Goal: Task Accomplishment & Management: Use online tool/utility

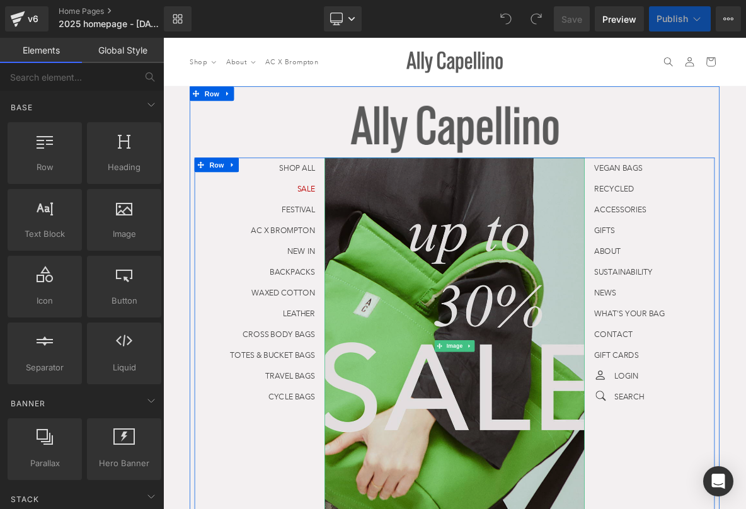
click at [609, 357] on img at bounding box center [544, 441] width 340 height 493
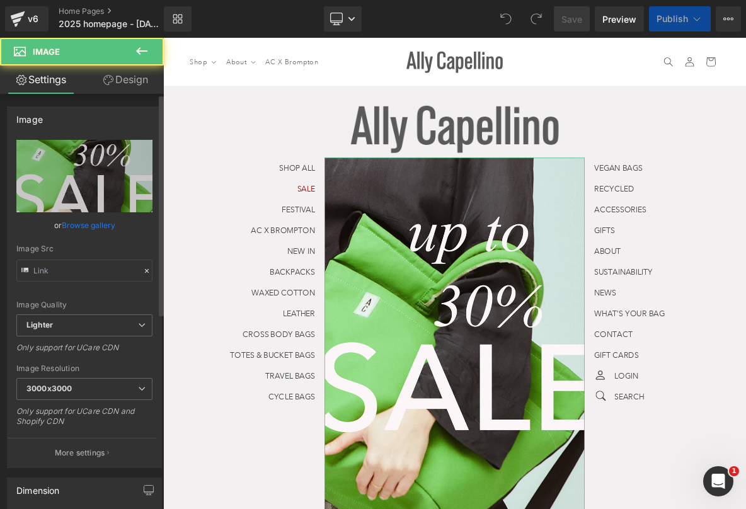
click at [92, 226] on link "Browse gallery" at bounding box center [89, 225] width 54 height 22
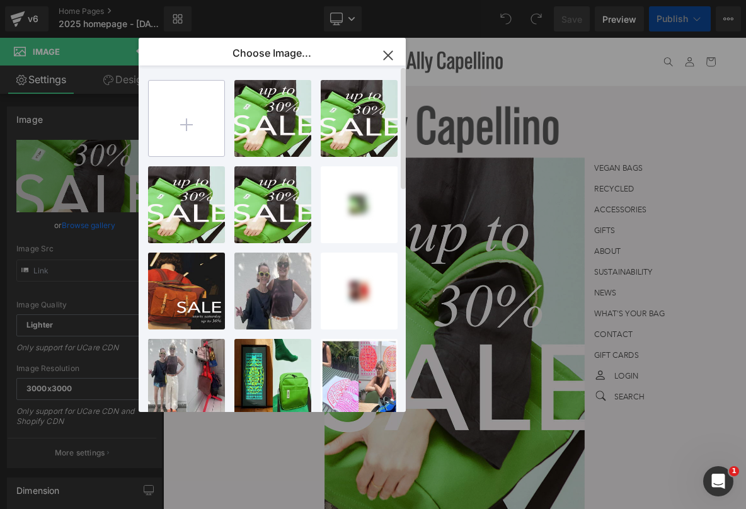
click at [169, 115] on input "file" at bounding box center [187, 119] width 76 height 76
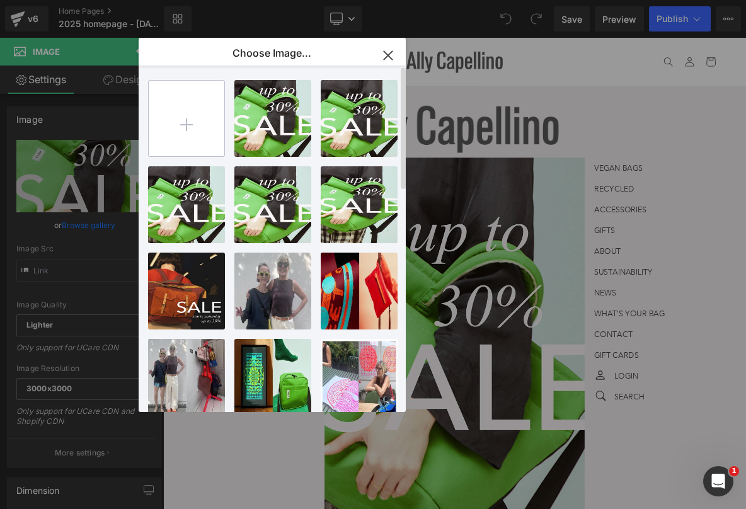
type input "C:\fakepath\slight shadow.jpg"
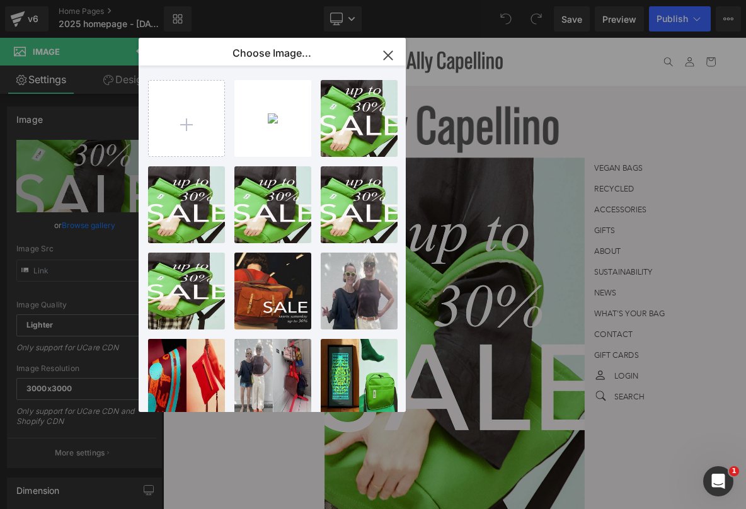
click at [0, 0] on div "slight ...adow.jpg 1.91 MB" at bounding box center [0, 0] width 0 height 0
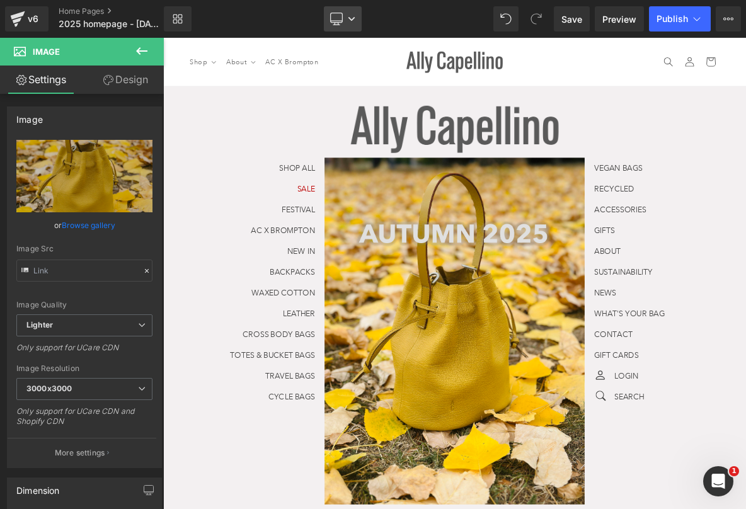
click at [348, 30] on link "Desktop" at bounding box center [343, 18] width 38 height 25
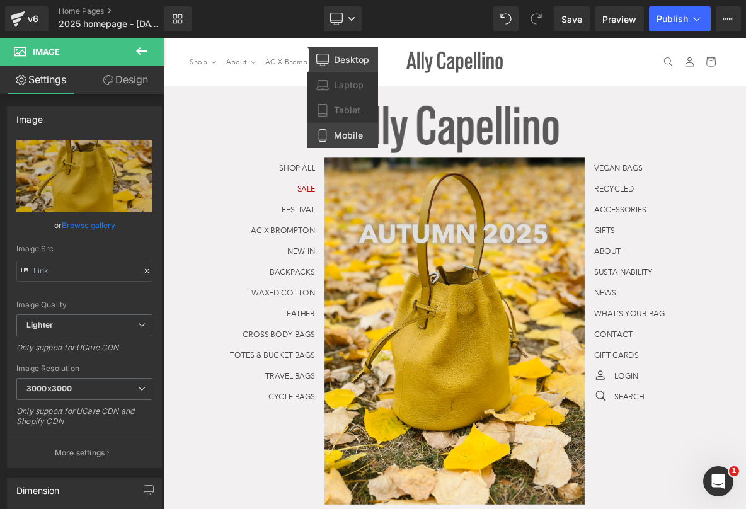
click at [345, 134] on span "Mobile" at bounding box center [348, 135] width 29 height 11
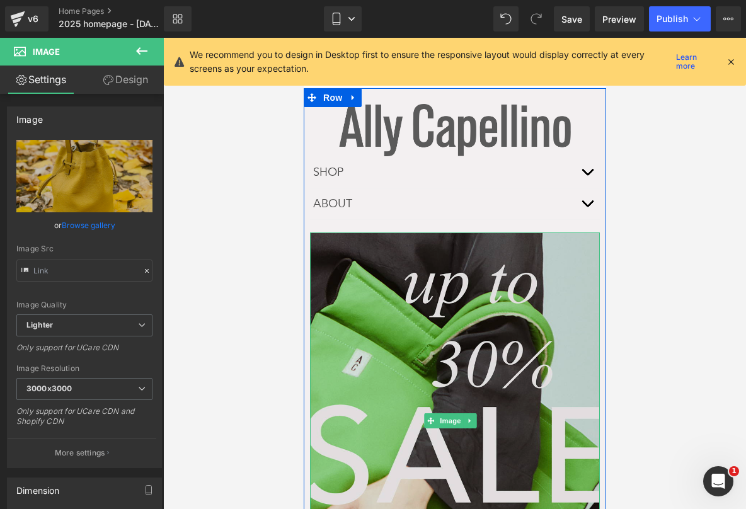
click at [374, 336] on img at bounding box center [454, 420] width 290 height 376
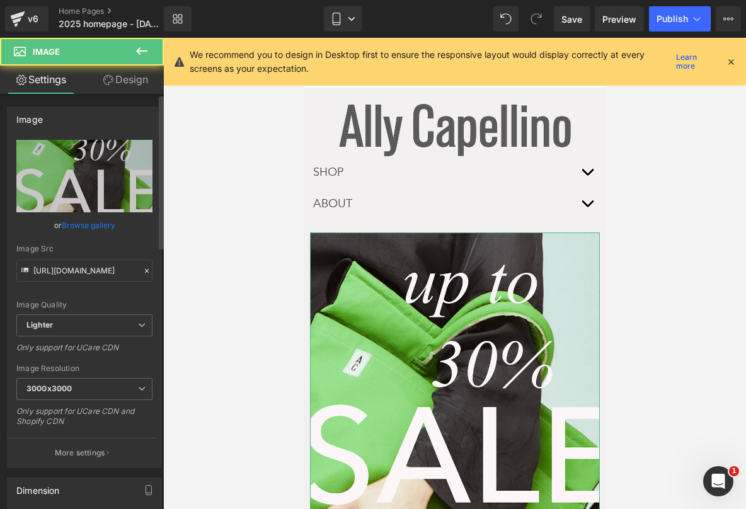
click at [85, 227] on link "Browse gallery" at bounding box center [89, 225] width 54 height 22
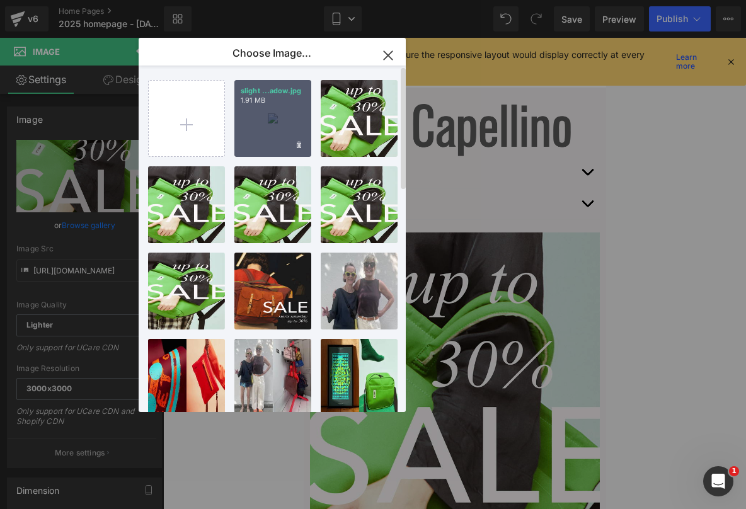
click at [248, 126] on div "slight ...adow.jpg 1.91 MB" at bounding box center [272, 118] width 77 height 77
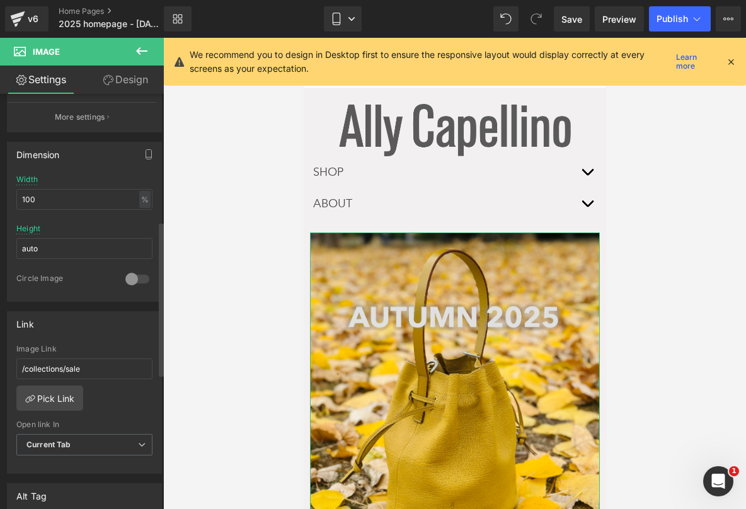
scroll to position [420, 0]
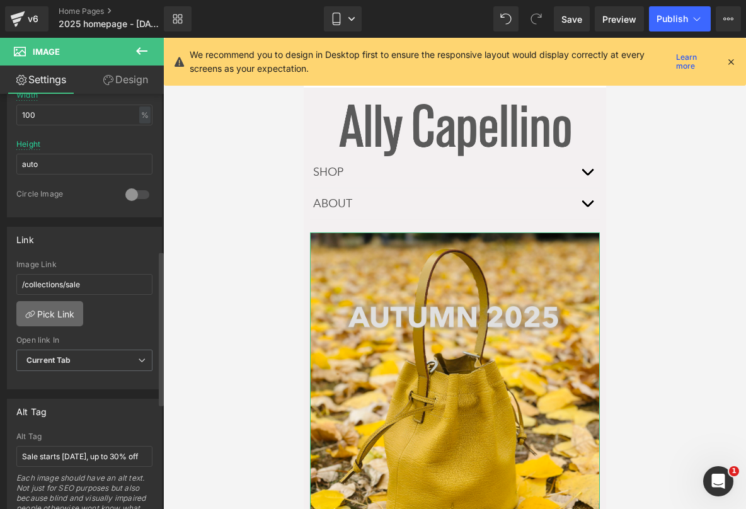
click at [61, 302] on link "Pick Link" at bounding box center [49, 313] width 67 height 25
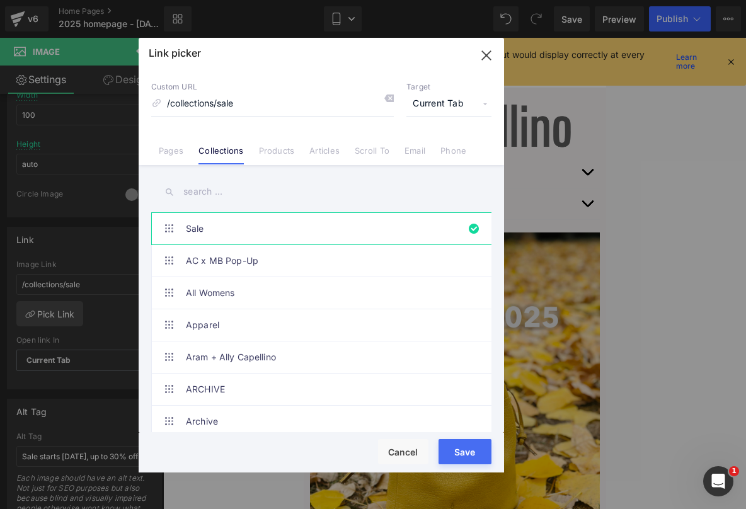
click at [181, 202] on input "text" at bounding box center [321, 192] width 340 height 28
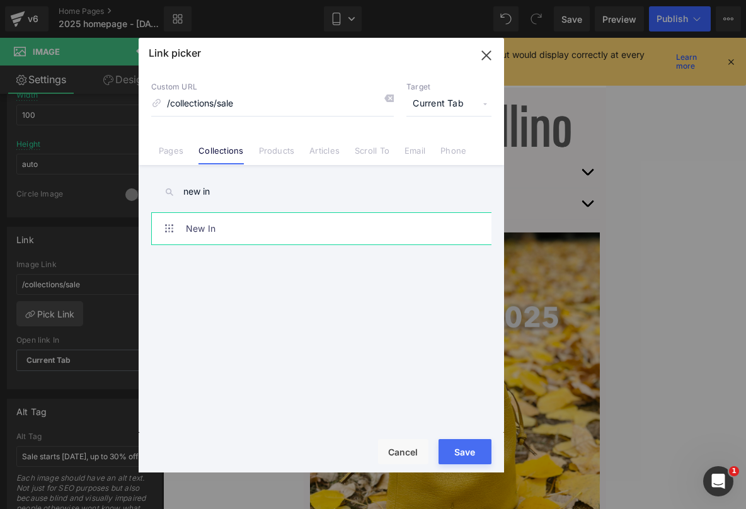
type input "new in"
click at [203, 242] on link "New In" at bounding box center [324, 228] width 277 height 31
click at [464, 450] on button "Save" at bounding box center [464, 451] width 53 height 25
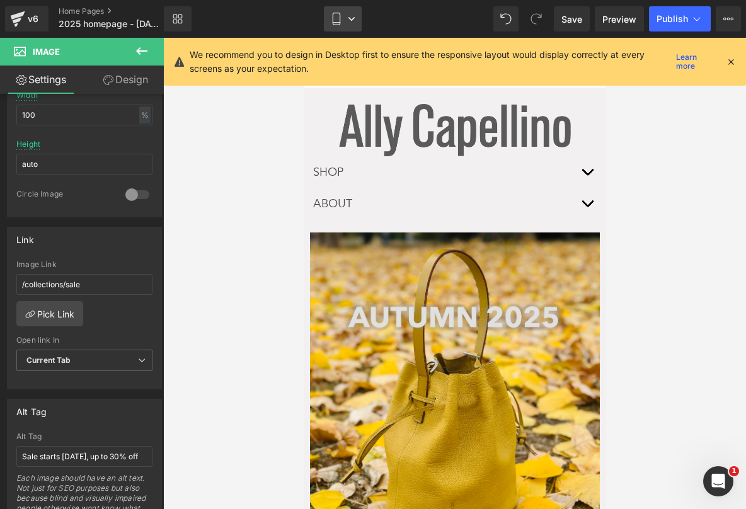
click at [349, 12] on link "Mobile" at bounding box center [343, 18] width 38 height 25
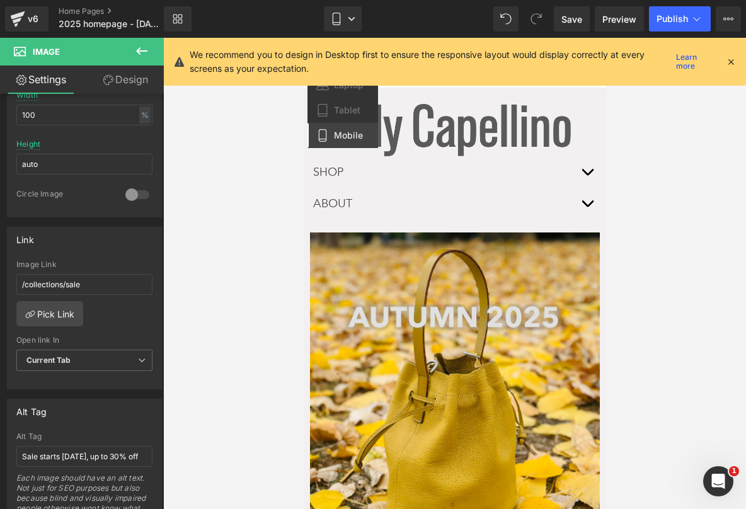
click at [733, 59] on icon at bounding box center [730, 61] width 11 height 11
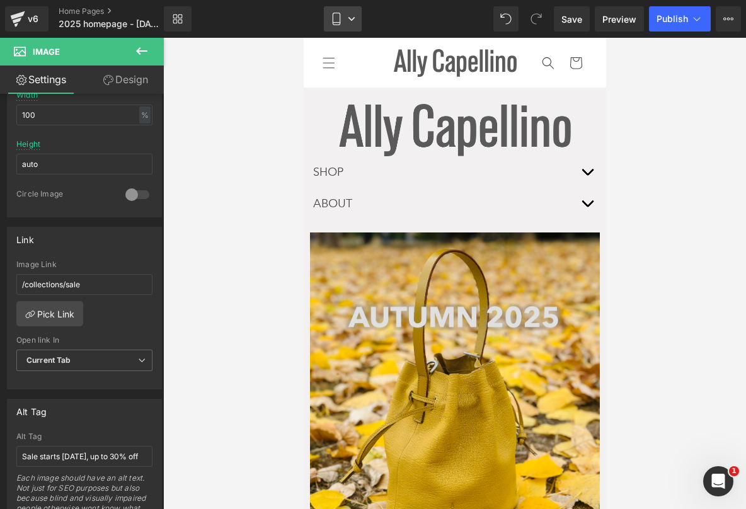
click at [355, 30] on link "Mobile" at bounding box center [343, 18] width 38 height 25
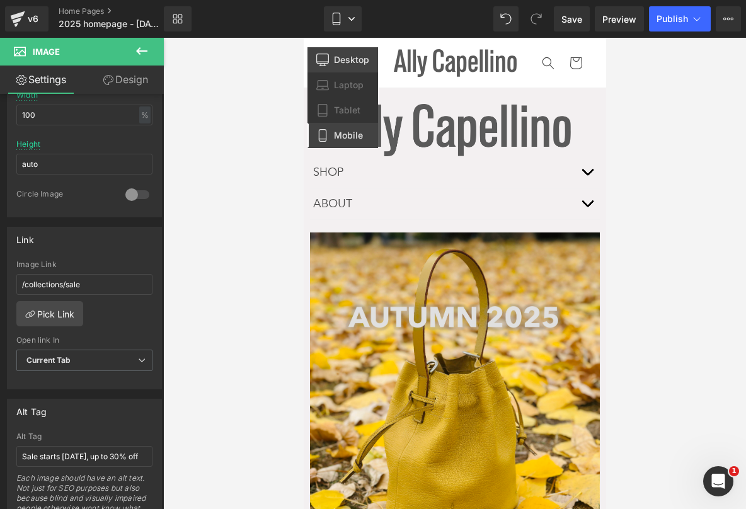
drag, startPoint x: 363, startPoint y: 67, endPoint x: 261, endPoint y: 38, distance: 106.1
click at [363, 67] on link "Desktop" at bounding box center [342, 59] width 71 height 25
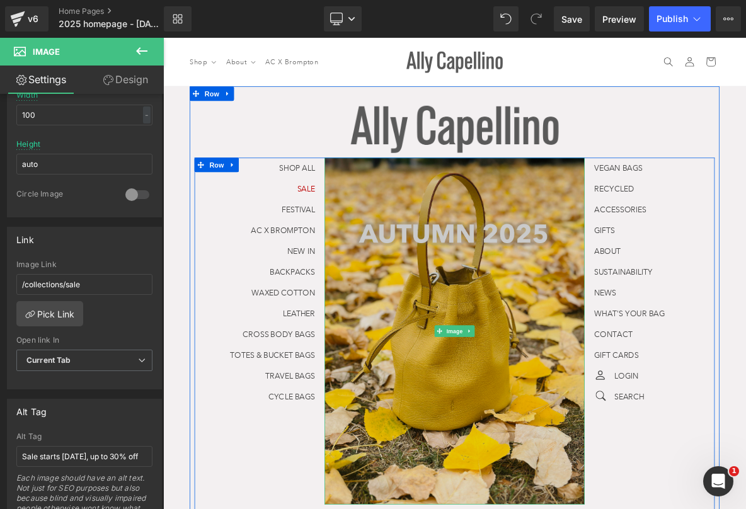
click at [551, 338] on img at bounding box center [544, 422] width 340 height 454
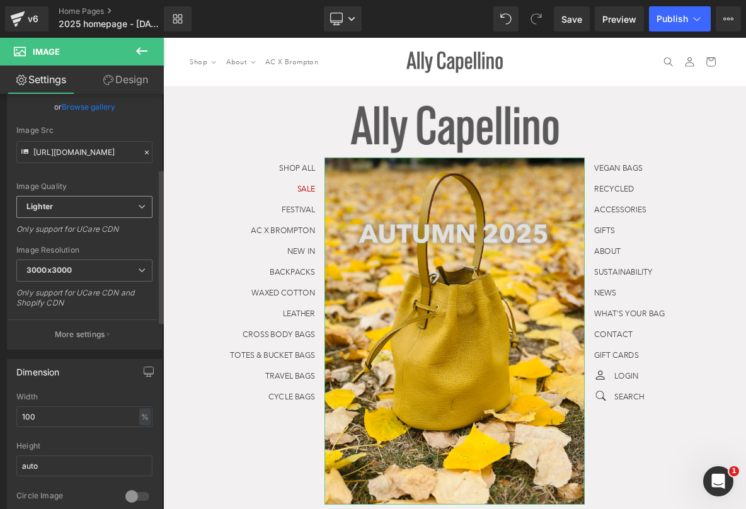
scroll to position [252, 0]
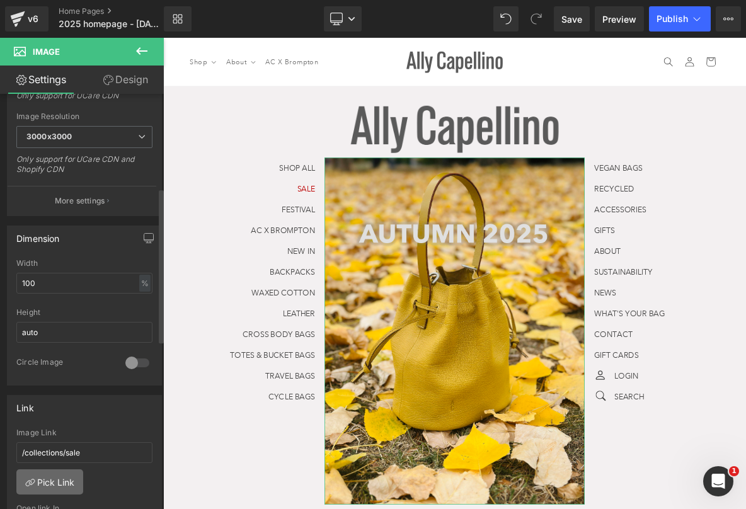
click at [65, 485] on link "Pick Link" at bounding box center [49, 481] width 67 height 25
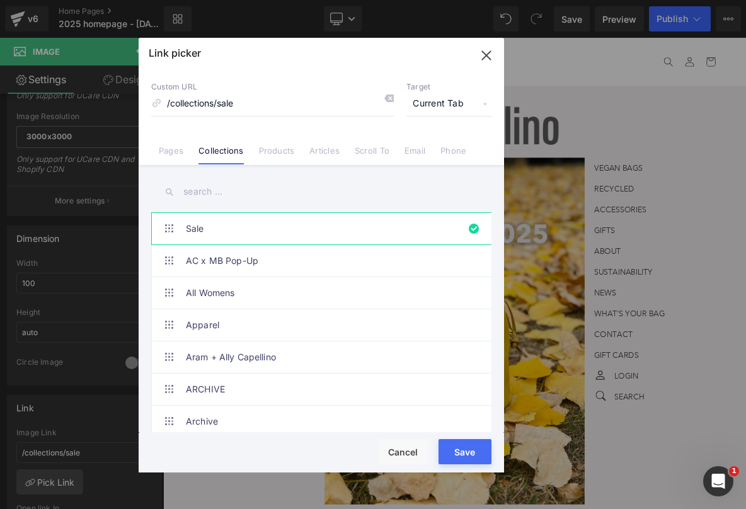
click at [207, 198] on input "text" at bounding box center [321, 192] width 340 height 28
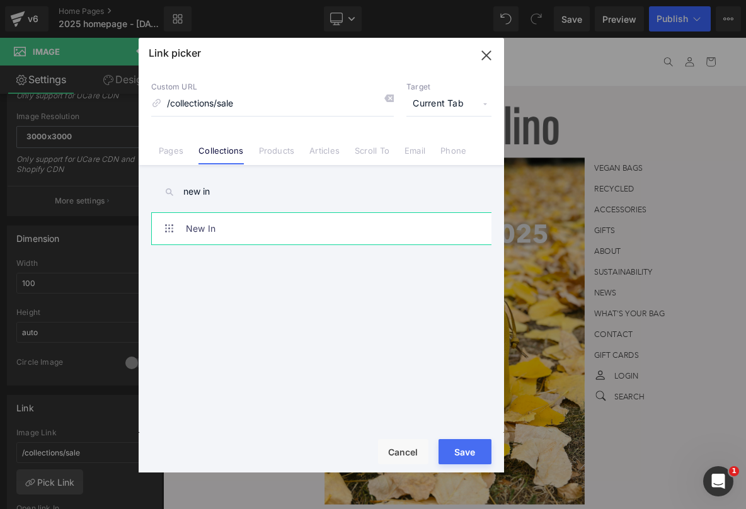
type input "new in"
click at [224, 219] on link "New In" at bounding box center [324, 228] width 277 height 31
click at [452, 451] on button "Save" at bounding box center [464, 451] width 53 height 25
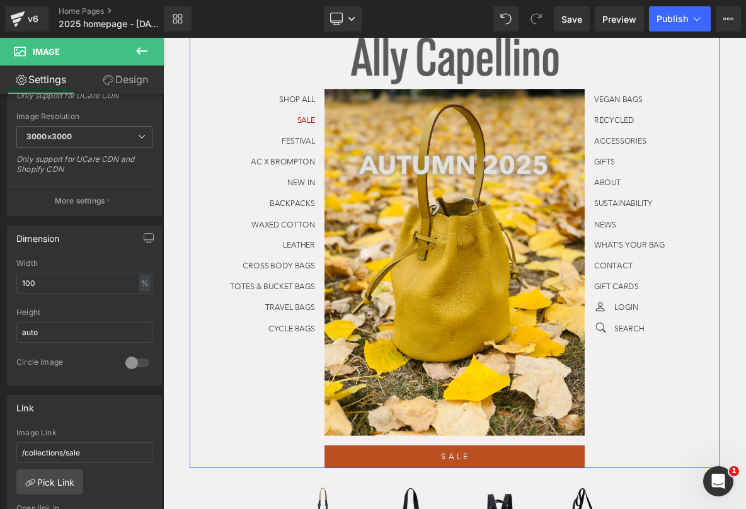
scroll to position [77, 0]
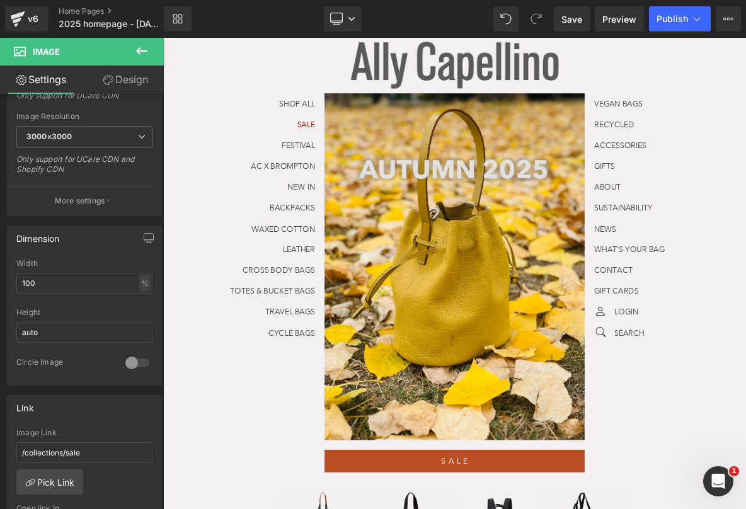
click at [405, 460] on div "Loading Product Data" at bounding box center [373, 459] width 91 height 14
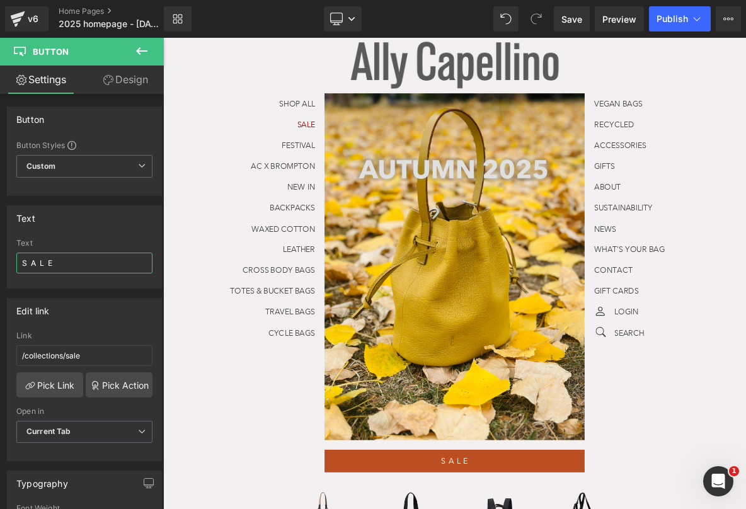
drag, startPoint x: 83, startPoint y: 254, endPoint x: -401, endPoint y: 202, distance: 486.0
click at [0, 202] on html "You are previewing how the will restyle your page. You can not edit Elements in…" at bounding box center [373, 254] width 746 height 509
type input "NEW IN"
click at [479, 244] on div "Move your 🖱️ to pick a color #cc9f0c rgb(204,159,12)" at bounding box center [373, 254] width 746 height 509
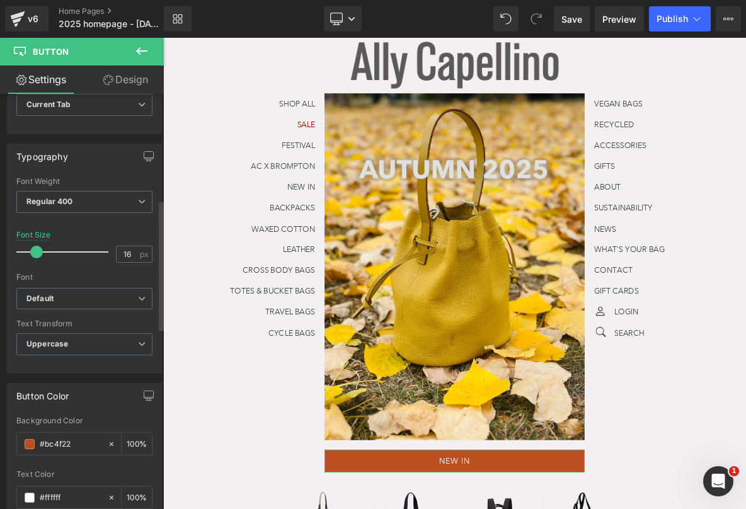
scroll to position [336, 0]
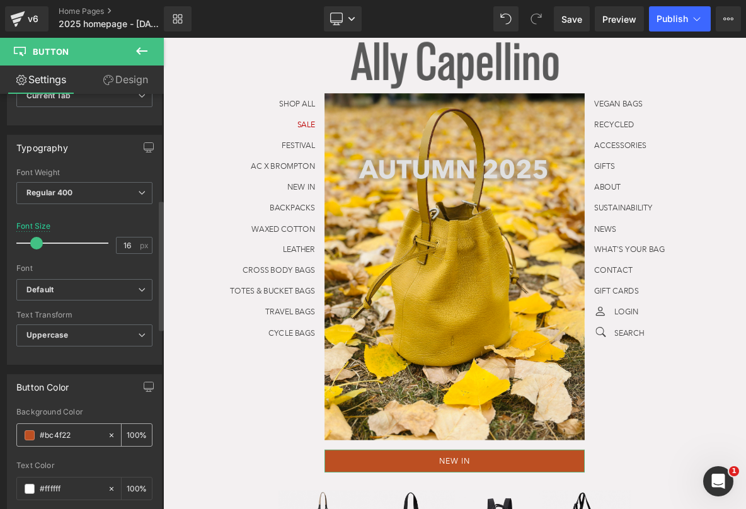
click at [55, 435] on input "#bc4f22" at bounding box center [71, 435] width 62 height 14
paste input "#cc9f0c"
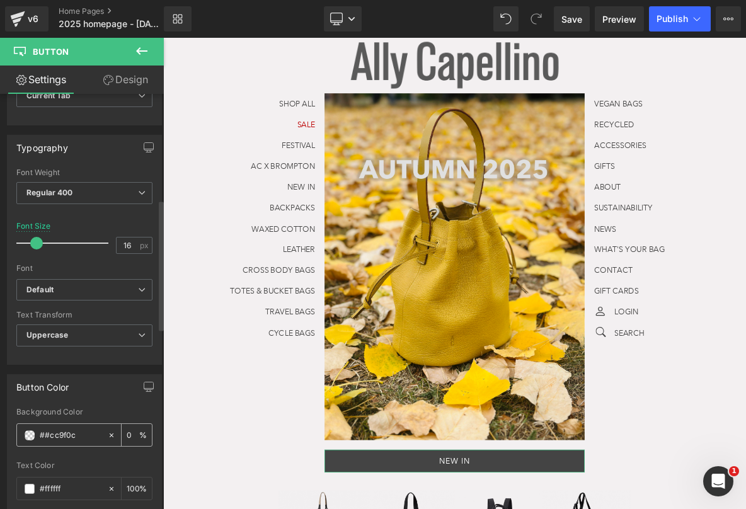
click at [46, 432] on input "##cc9f0c" at bounding box center [71, 435] width 62 height 14
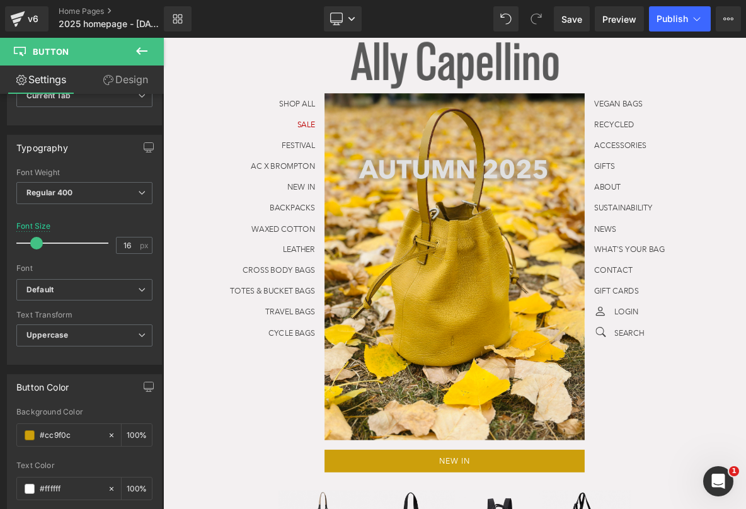
type input "#cc9f0c"
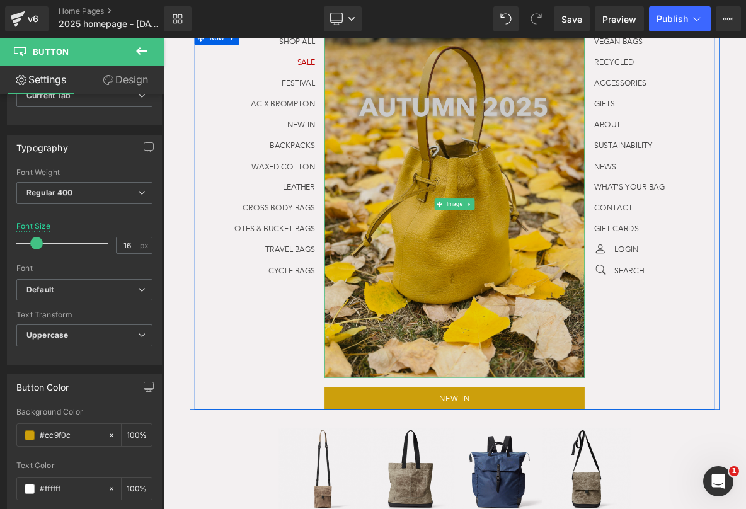
scroll to position [245, 0]
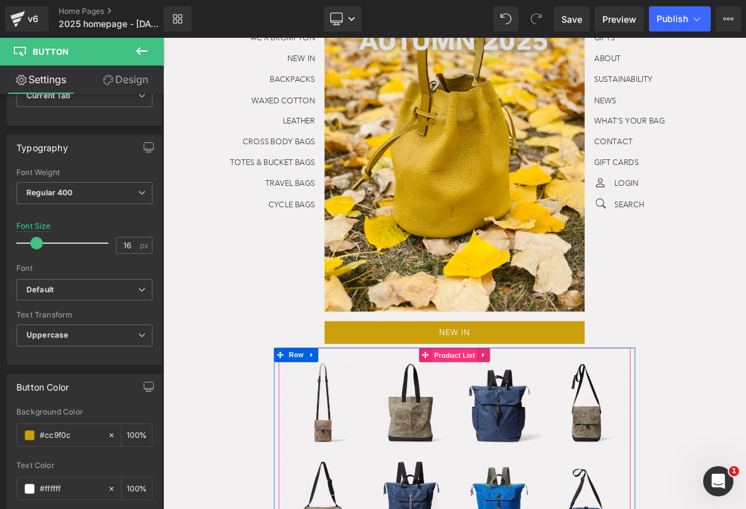
click at [539, 454] on span "Product List" at bounding box center [544, 452] width 60 height 19
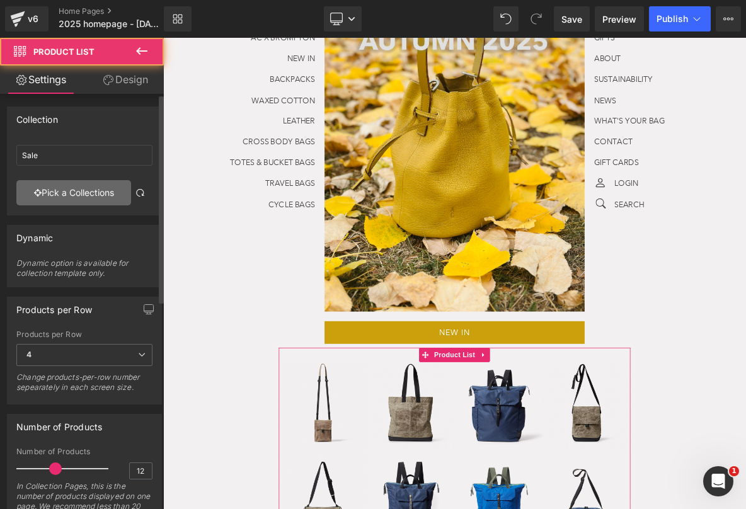
click at [108, 189] on link "Pick a Collections" at bounding box center [73, 192] width 115 height 25
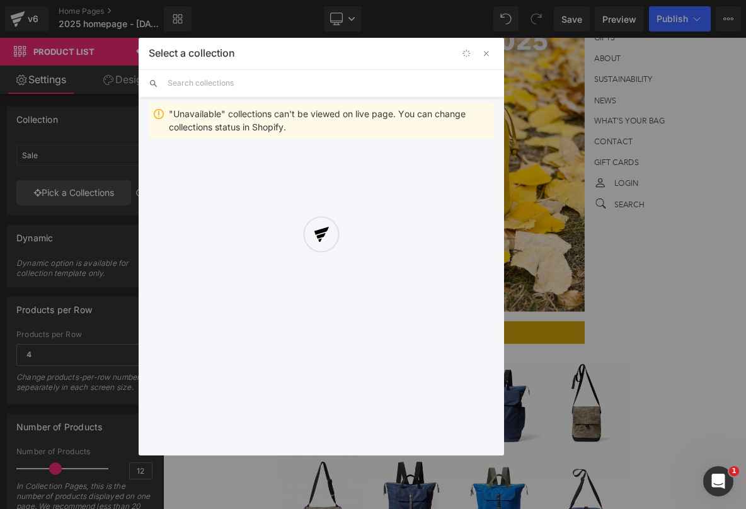
click at [217, 79] on div at bounding box center [321, 247] width 365 height 418
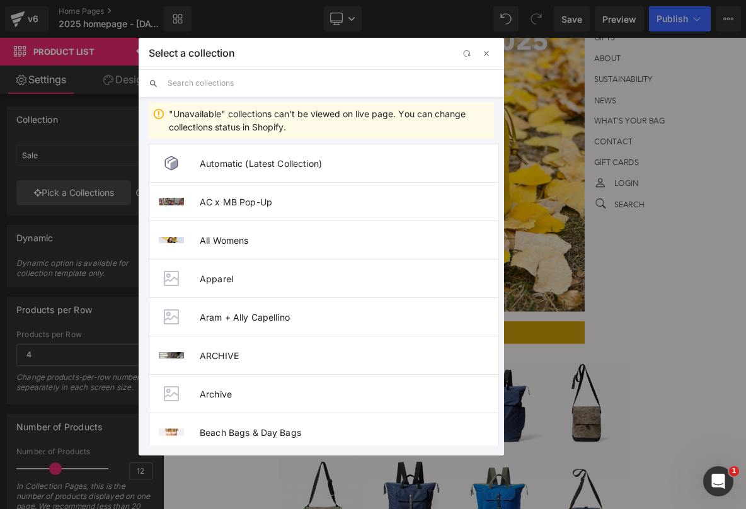
click at [217, 79] on input "text" at bounding box center [331, 83] width 326 height 28
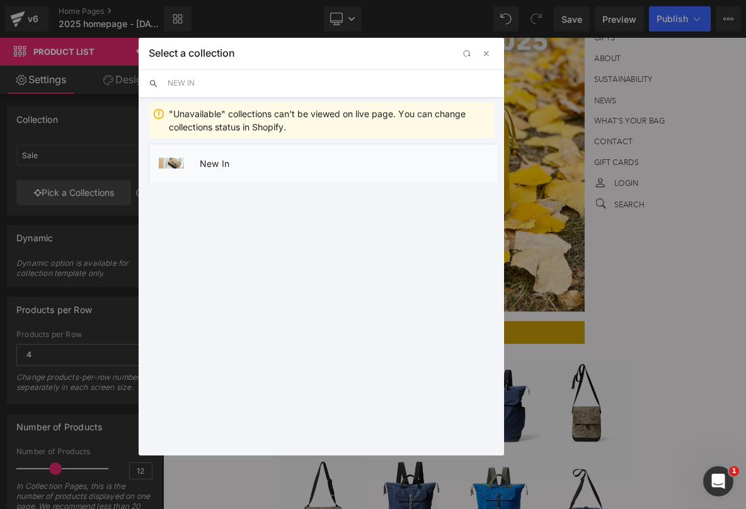
type input "NEW IN"
click at [217, 161] on span "New In" at bounding box center [349, 163] width 299 height 11
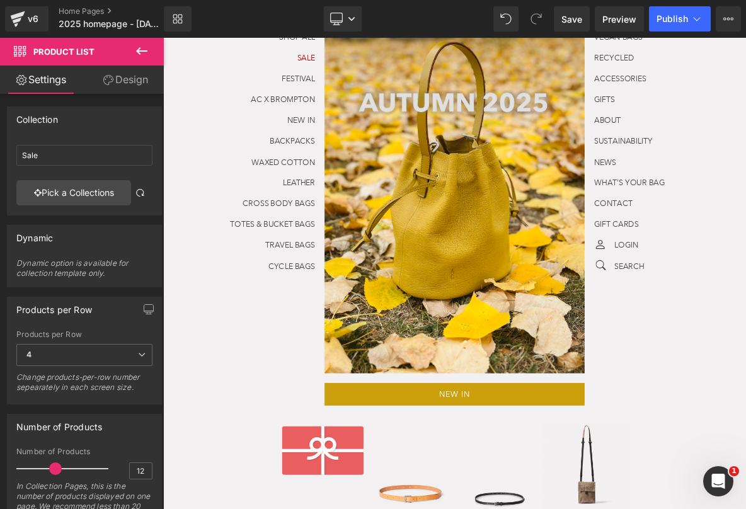
scroll to position [161, 0]
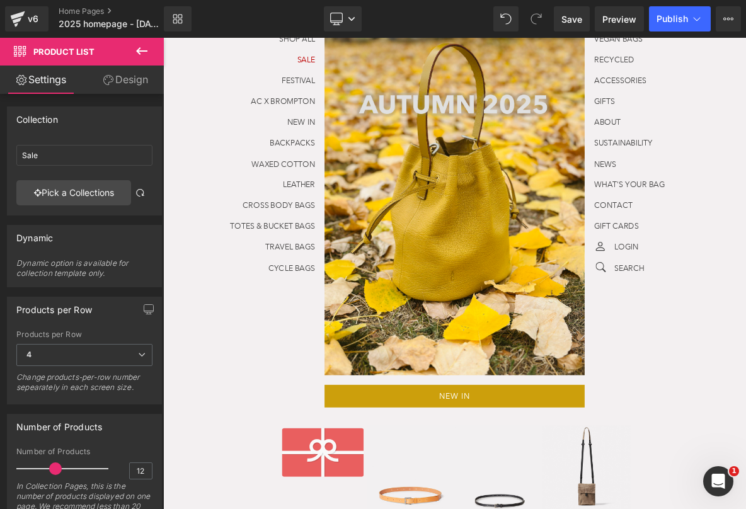
click at [345, 34] on div "Library Desktop Desktop Laptop Tablet Mobile Save Preview Publish Scheduled Vie…" at bounding box center [455, 19] width 582 height 38
click at [345, 18] on link "Desktop" at bounding box center [343, 18] width 38 height 25
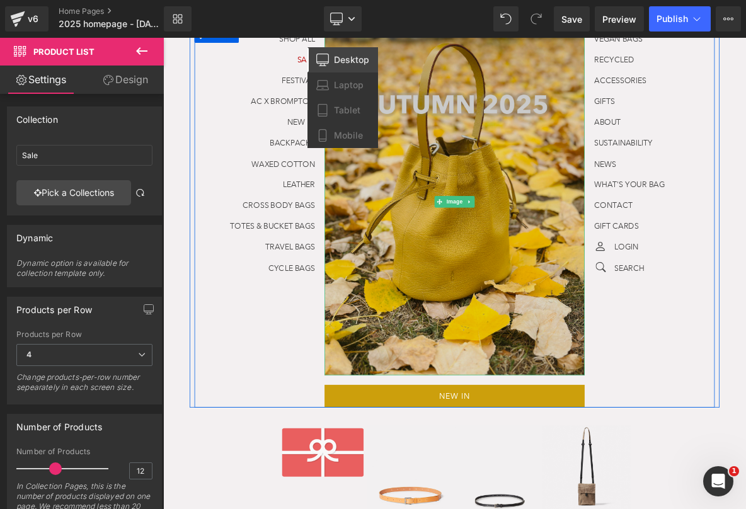
click at [532, 146] on img at bounding box center [544, 253] width 340 height 454
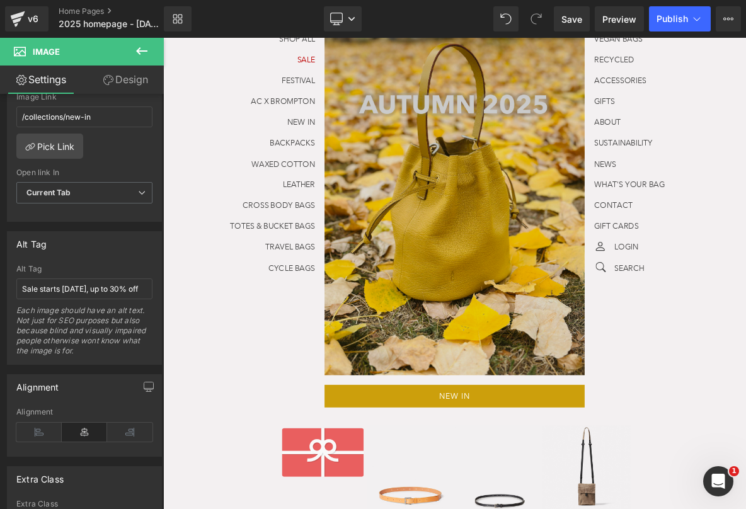
scroll to position [0, 5]
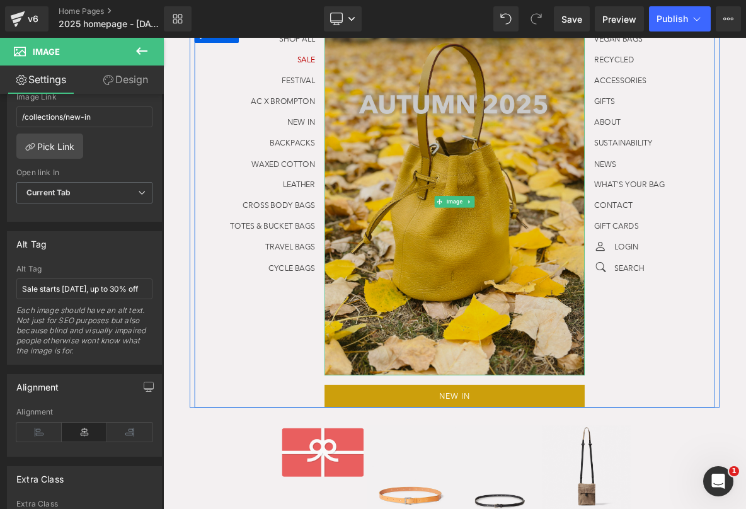
drag, startPoint x: 186, startPoint y: 319, endPoint x: 651, endPoint y: 432, distance: 477.6
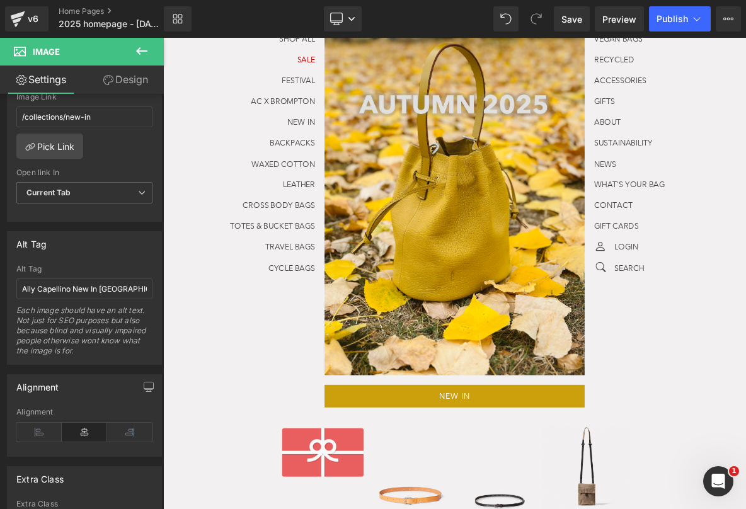
drag, startPoint x: 124, startPoint y: 294, endPoint x: -2, endPoint y: 276, distance: 127.3
click at [0, 276] on html "Product List You are previewing how the will restyle your page. You can not edi…" at bounding box center [373, 254] width 746 height 509
type input "Ally Capellino New In [GEOGRAPHIC_DATA]"
click at [340, 26] on link "Desktop" at bounding box center [343, 18] width 38 height 25
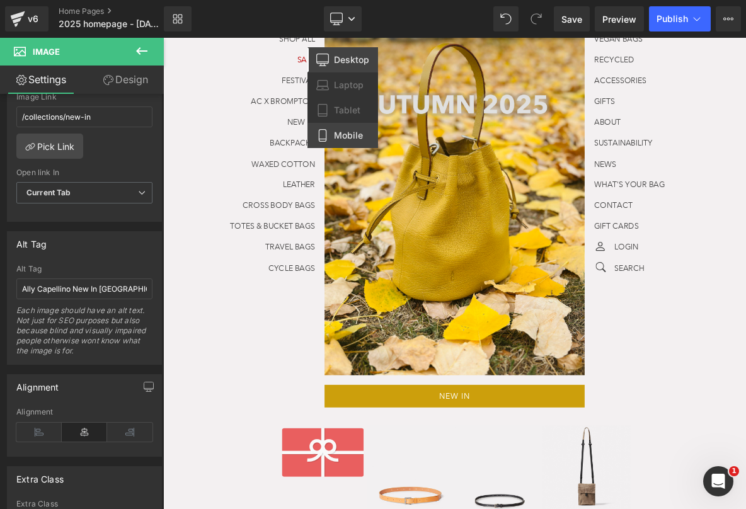
drag, startPoint x: 353, startPoint y: 130, endPoint x: 50, endPoint y: 93, distance: 305.9
click at [353, 130] on span "Mobile" at bounding box center [348, 135] width 29 height 11
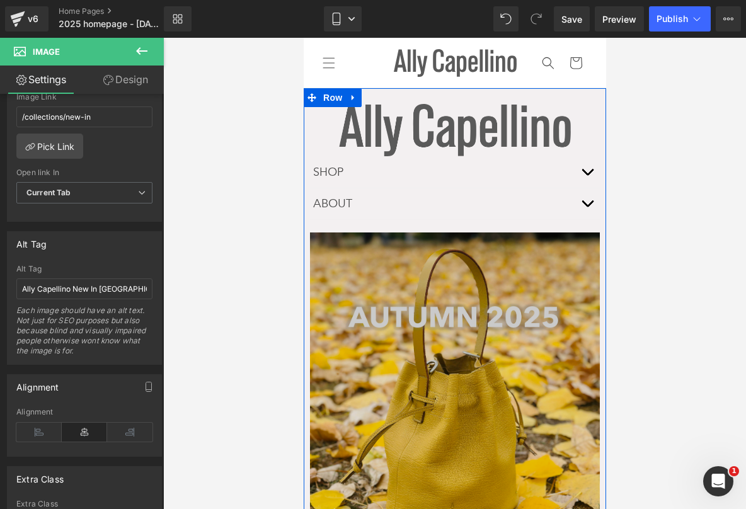
click at [435, 321] on img at bounding box center [454, 425] width 290 height 386
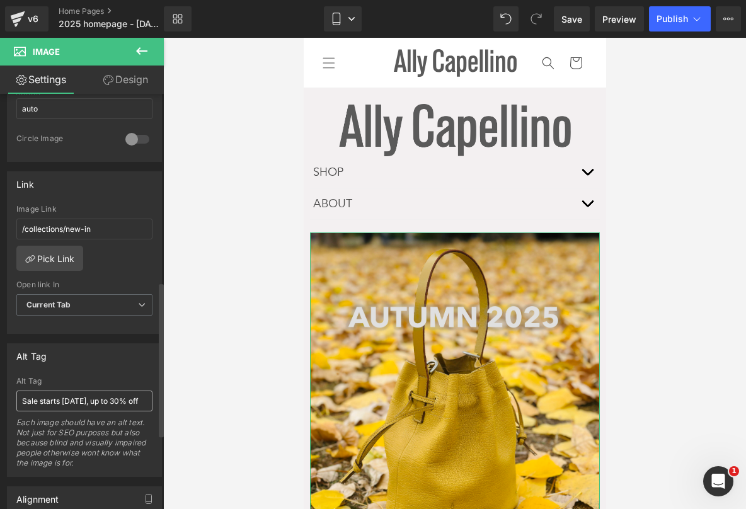
scroll to position [504, 0]
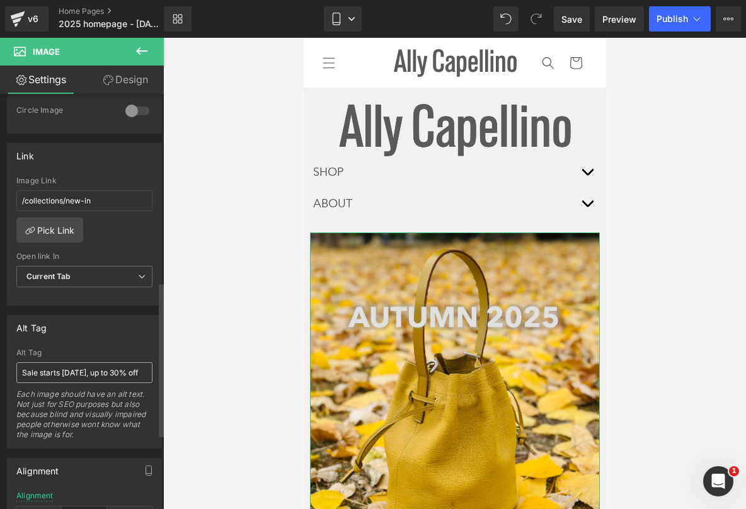
click at [63, 374] on input "Sale starts [DATE], up to 30% off" at bounding box center [84, 372] width 136 height 21
type input "Ally Capellino New In [GEOGRAPHIC_DATA]"
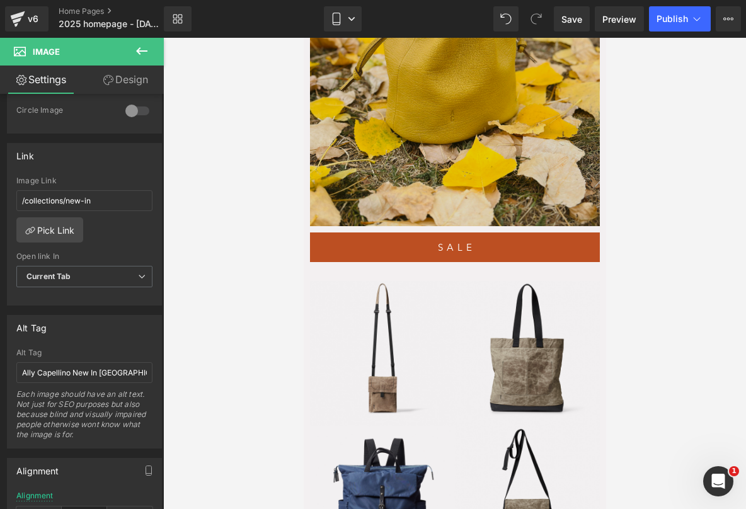
scroll to position [413, 0]
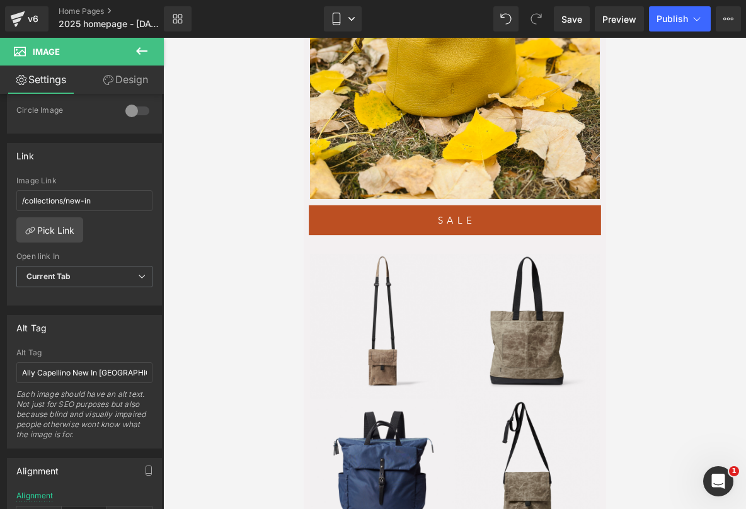
click at [303, 38] on div at bounding box center [303, 38] width 0 height 0
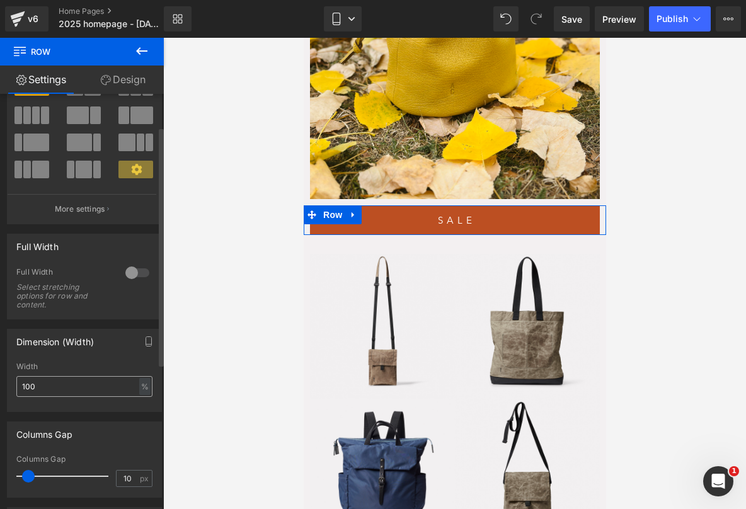
scroll to position [0, 0]
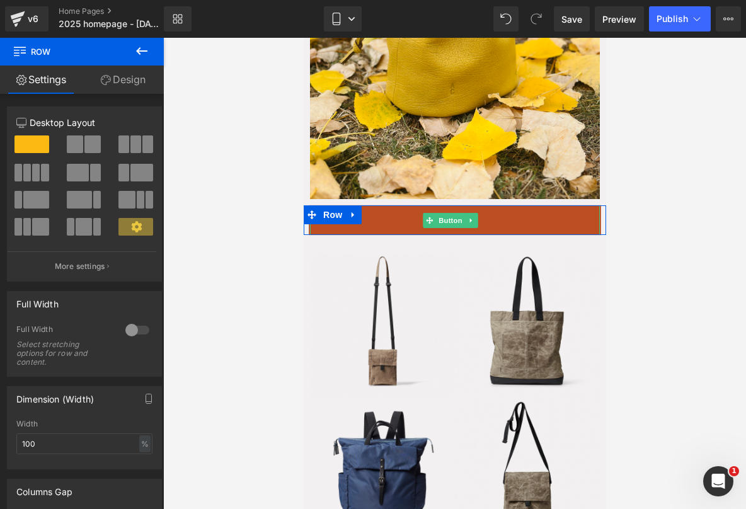
click at [484, 205] on link "S A L E" at bounding box center [454, 220] width 292 height 30
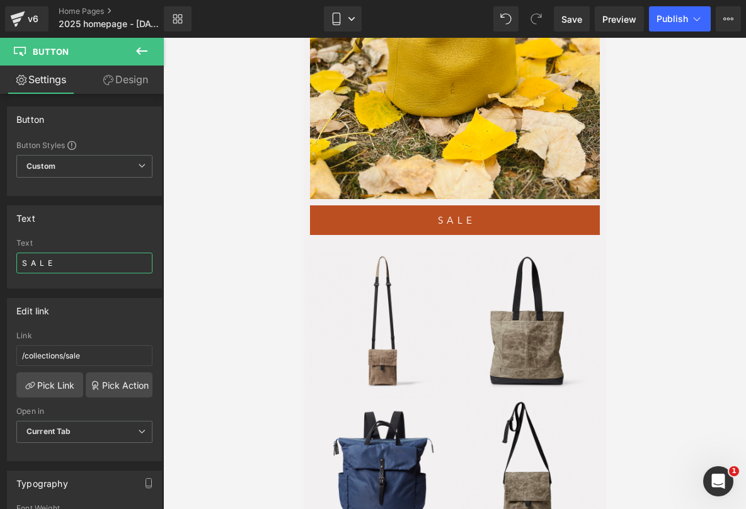
drag, startPoint x: 77, startPoint y: 261, endPoint x: -48, endPoint y: 256, distance: 125.5
click at [0, 256] on html "Product List You are previewing how the will restyle your page. You can not edi…" at bounding box center [373, 254] width 746 height 509
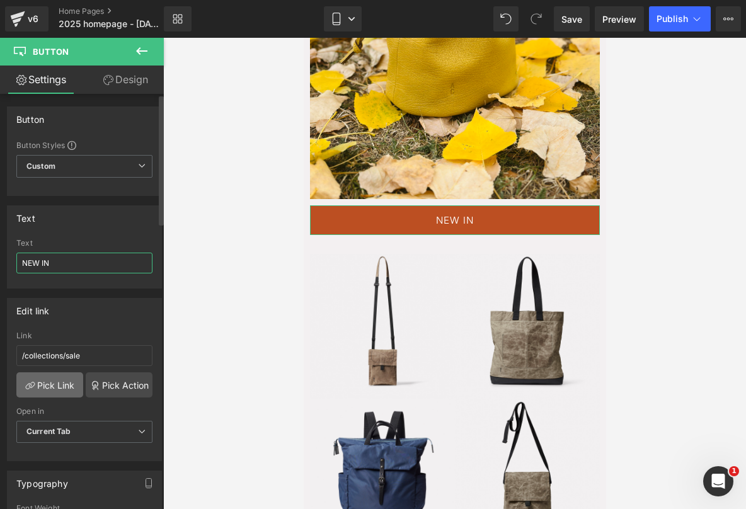
type input "NEW IN"
click at [67, 389] on link "Pick Link" at bounding box center [49, 384] width 67 height 25
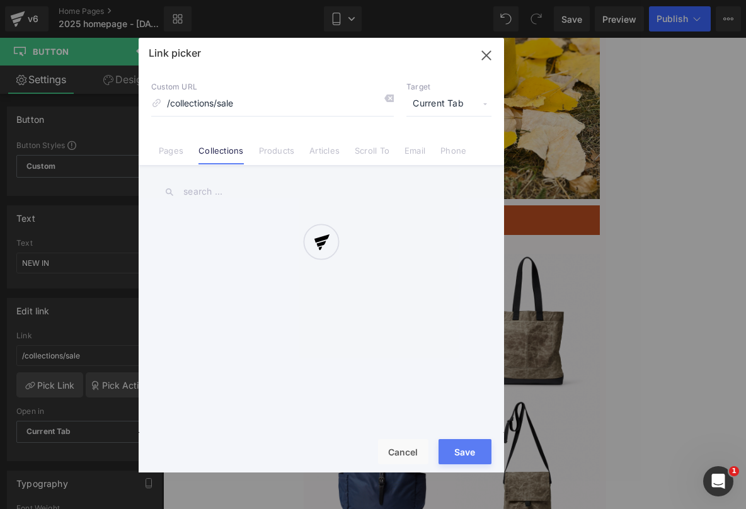
click at [244, 189] on div at bounding box center [321, 255] width 365 height 435
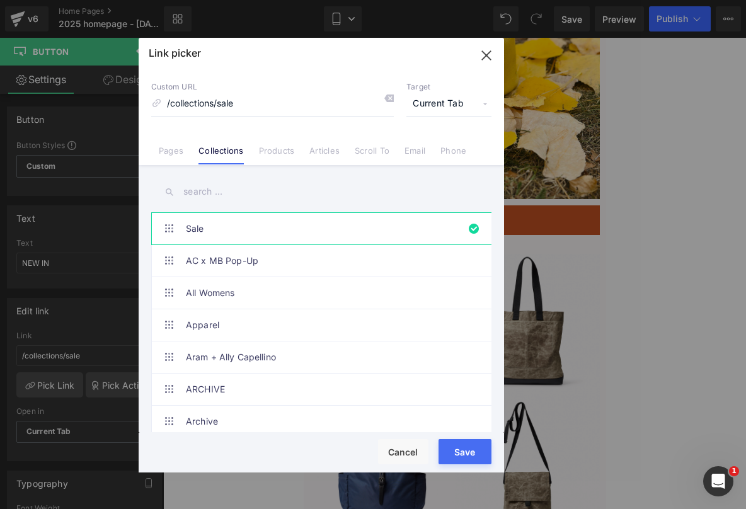
click at [244, 189] on input "text" at bounding box center [321, 192] width 340 height 28
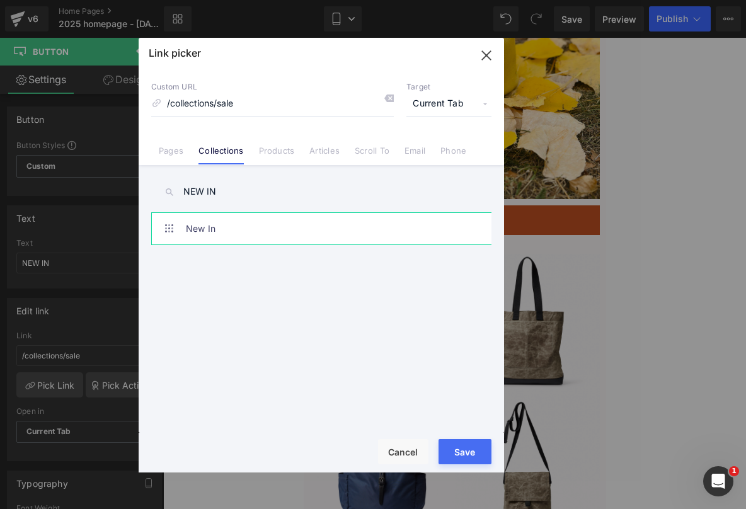
type input "NEW IN"
click at [265, 230] on link "New In" at bounding box center [324, 228] width 277 height 31
click at [472, 457] on button "Save" at bounding box center [464, 451] width 53 height 25
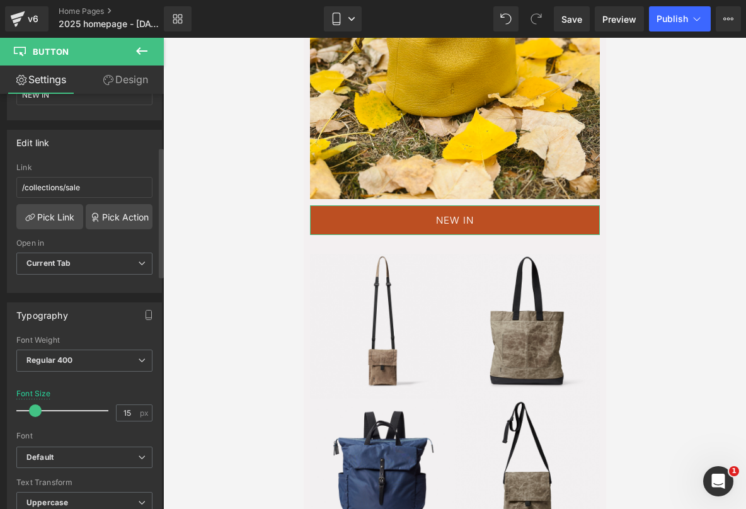
scroll to position [336, 0]
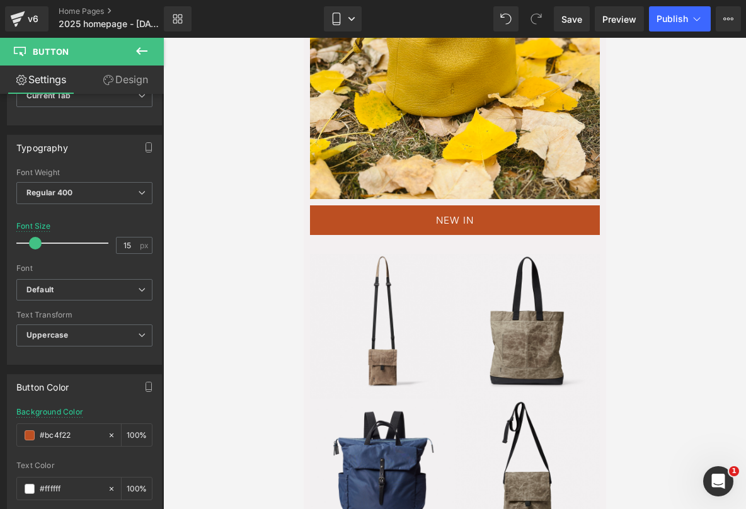
drag, startPoint x: 82, startPoint y: 437, endPoint x: -13, endPoint y: 426, distance: 95.7
click at [0, 426] on html "Product List You are previewing how the will restyle your page. You can not edi…" at bounding box center [373, 254] width 746 height 509
paste input "cc9f0c"
type input "#cc9f0c"
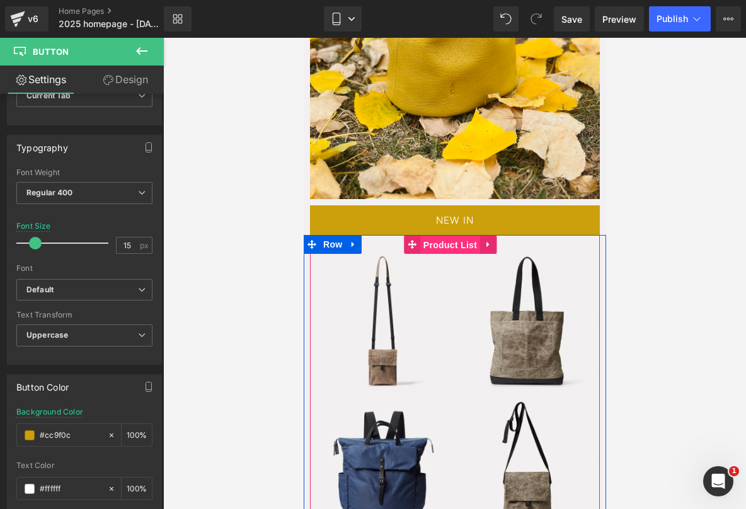
click at [440, 236] on span "Product List" at bounding box center [450, 245] width 60 height 19
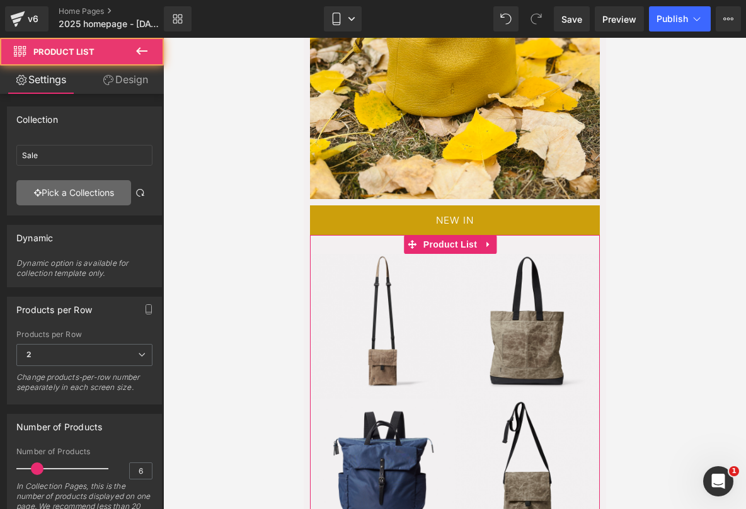
click at [62, 193] on link "Pick a Collections" at bounding box center [73, 192] width 115 height 25
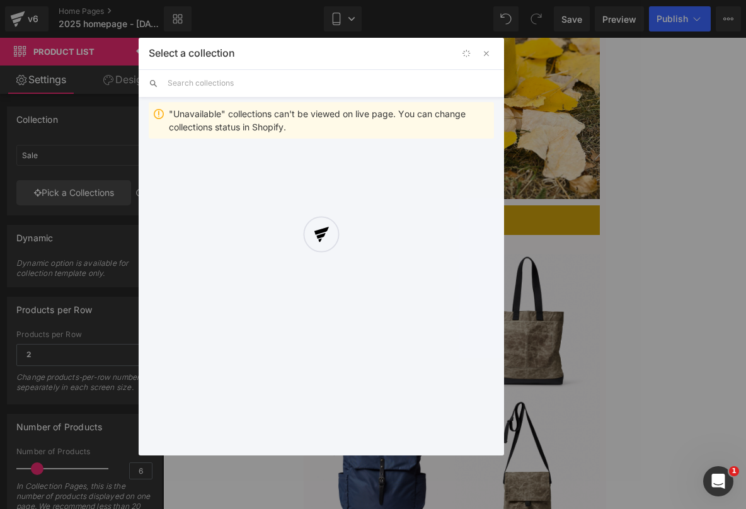
click at [251, 81] on div "Select a collection Back to Library Insert "Unavailable" collections can't be v…" at bounding box center [321, 247] width 365 height 418
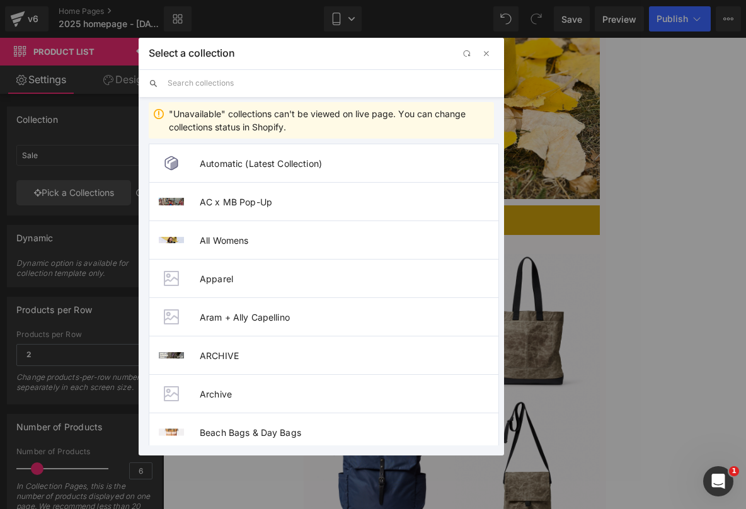
click at [251, 81] on input "text" at bounding box center [331, 83] width 326 height 28
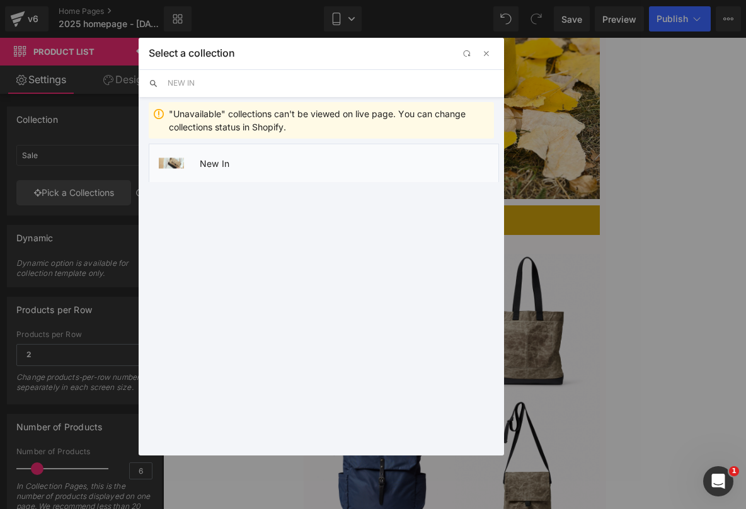
type input "NEW IN"
click at [268, 155] on li "New In" at bounding box center [324, 163] width 350 height 38
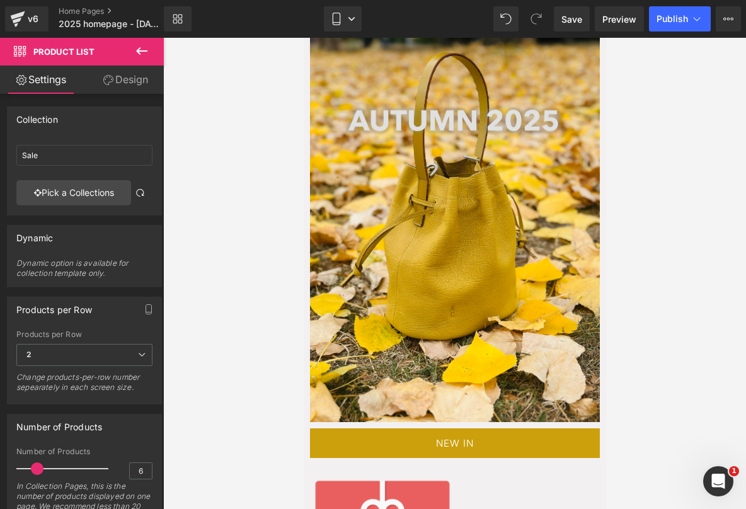
scroll to position [77, 0]
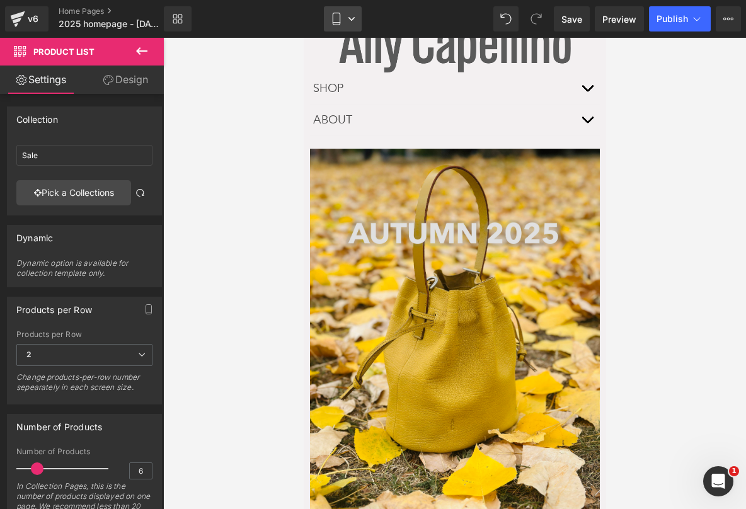
click at [338, 23] on icon at bounding box center [336, 23] width 7 height 0
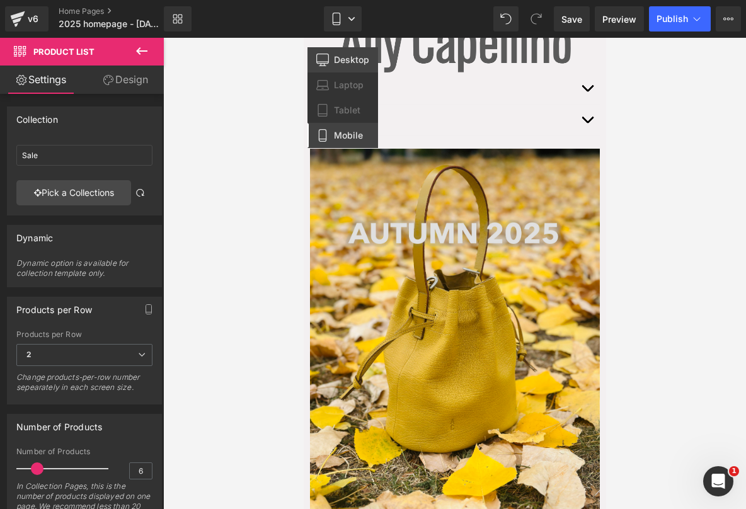
click at [339, 61] on span "Desktop" at bounding box center [351, 59] width 35 height 11
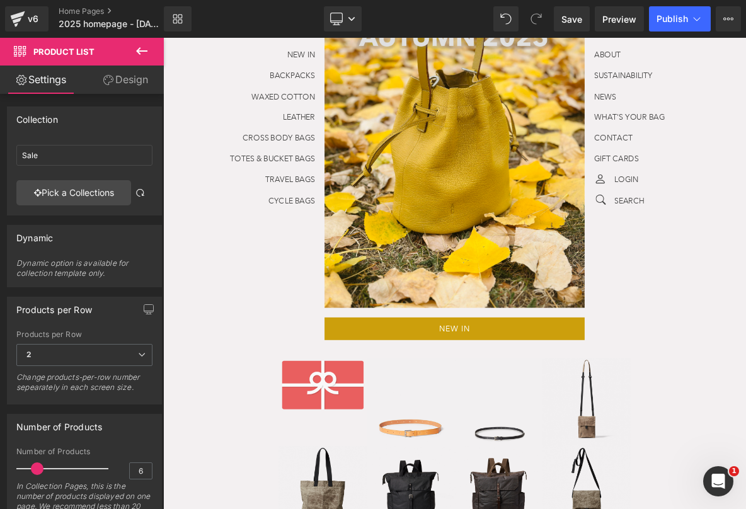
scroll to position [245, 0]
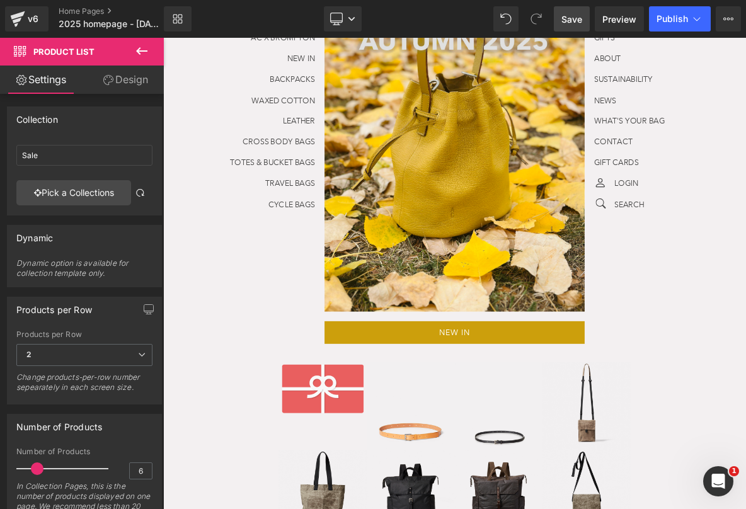
click at [574, 21] on span "Save" at bounding box center [571, 19] width 21 height 13
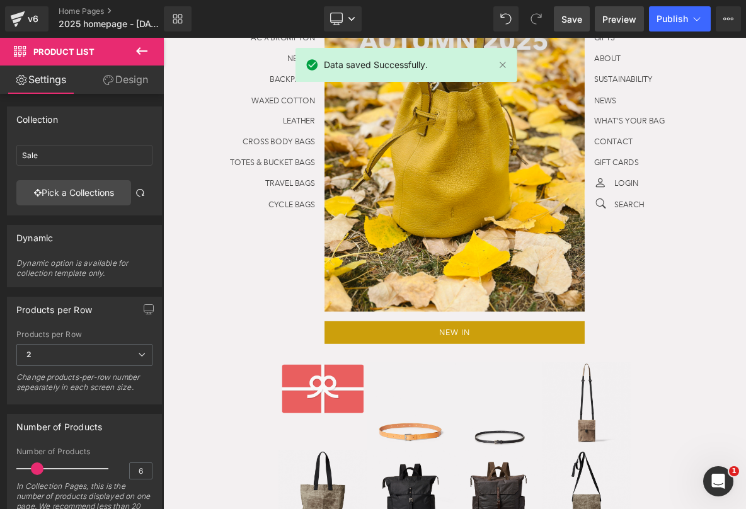
click at [610, 18] on span "Preview" at bounding box center [619, 19] width 34 height 13
